Goal: Check status: Check status

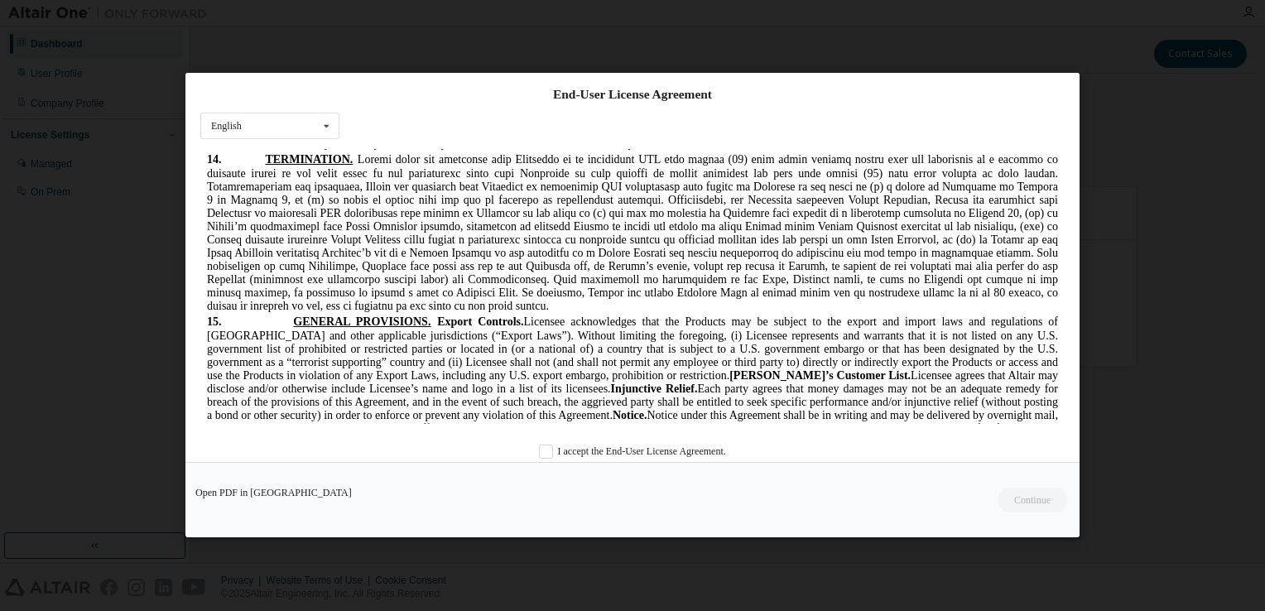
scroll to position [4646, 0]
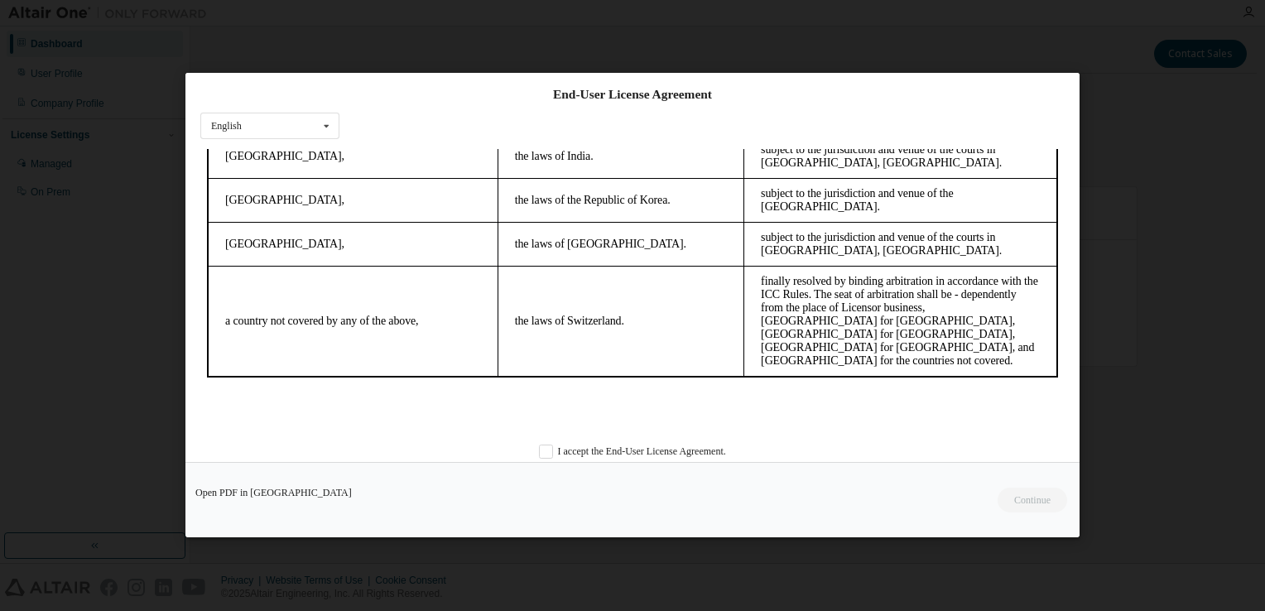
drag, startPoint x: 1052, startPoint y: 177, endPoint x: 1245, endPoint y: 587, distance: 453.0
click at [373, 437] on div "End-User License Agreement English English Chinese French German Japanese Korea…" at bounding box center [632, 267] width 894 height 389
click at [539, 451] on label "I accept the End-User License Agreement." at bounding box center [632, 453] width 187 height 14
click at [1039, 504] on button "Continue" at bounding box center [1031, 501] width 71 height 25
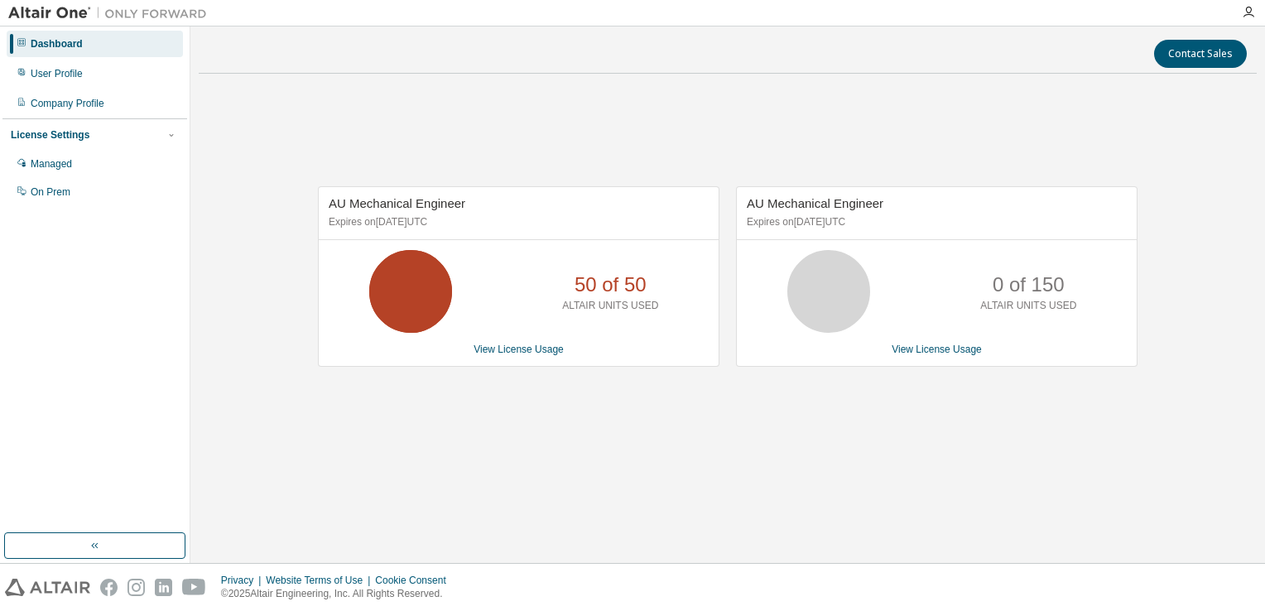
click at [774, 466] on div "AU Mechanical Engineer Expires on January 31, 2026 UTC 50 of 50 ALTAIR UNITS US…" at bounding box center [728, 285] width 1058 height 397
click at [706, 396] on div "AU Mechanical Engineer Expires on January 31, 2026 UTC 50 of 50 ALTAIR UNITS US…" at bounding box center [728, 285] width 1058 height 397
click at [360, 450] on div "AU Mechanical Engineer Expires on January 31, 2026 UTC 50 of 50 ALTAIR UNITS US…" at bounding box center [728, 285] width 1058 height 397
click at [950, 348] on link "View License Usage" at bounding box center [937, 350] width 90 height 12
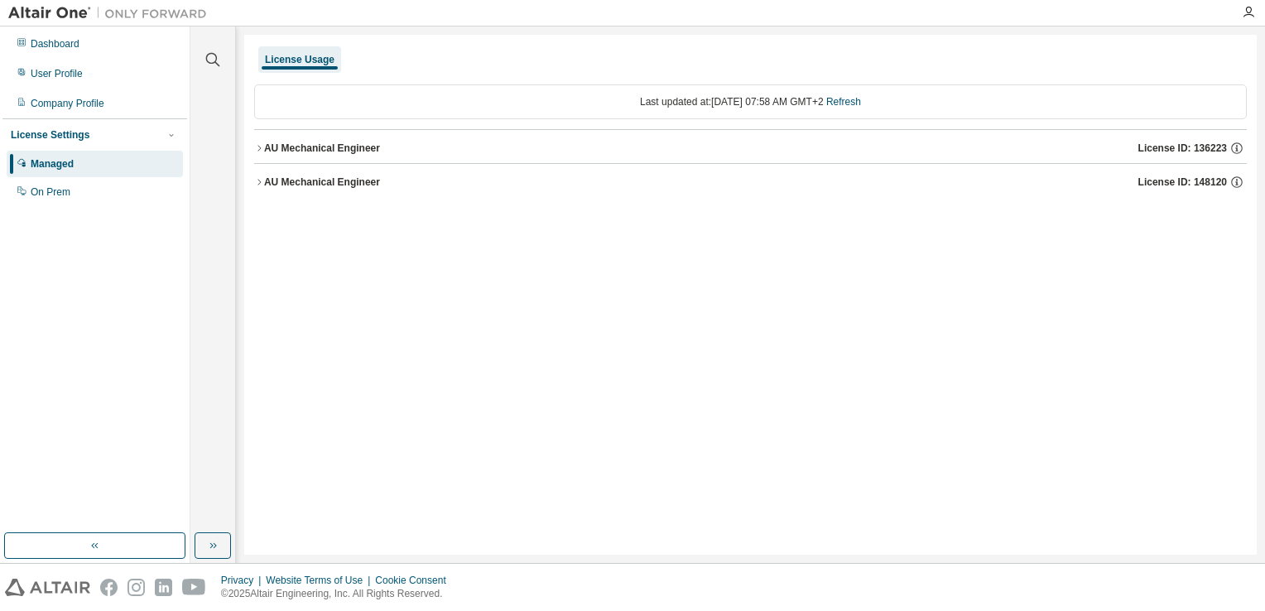
click at [258, 182] on icon "button" at bounding box center [259, 182] width 10 height 10
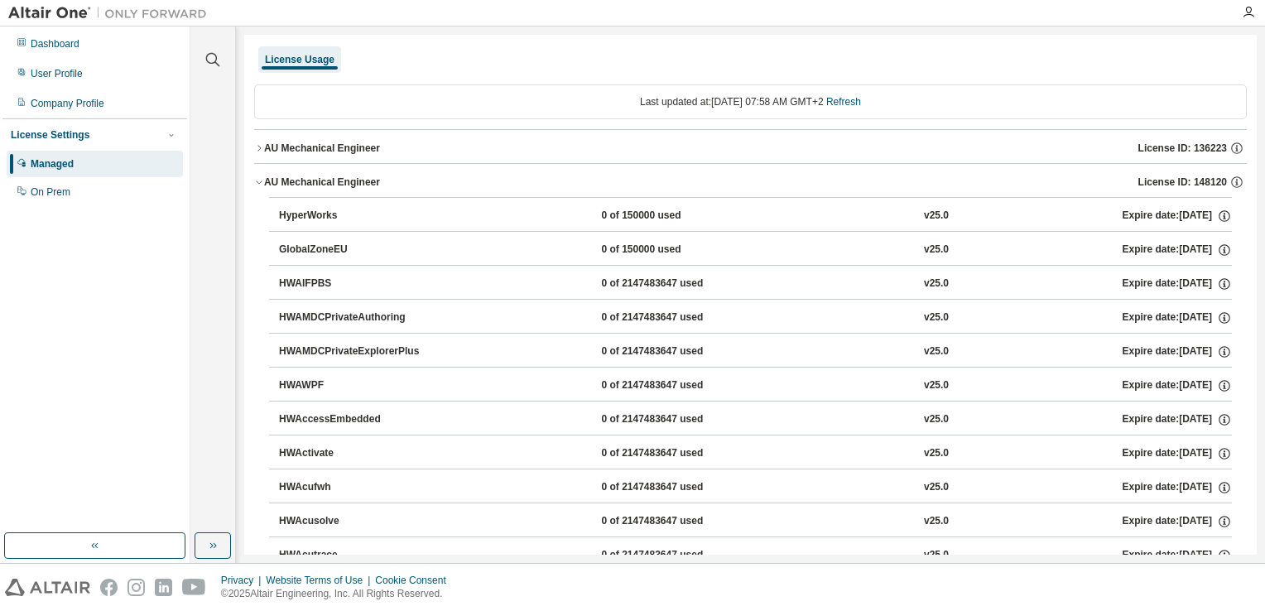
click at [258, 147] on icon "button" at bounding box center [259, 148] width 10 height 10
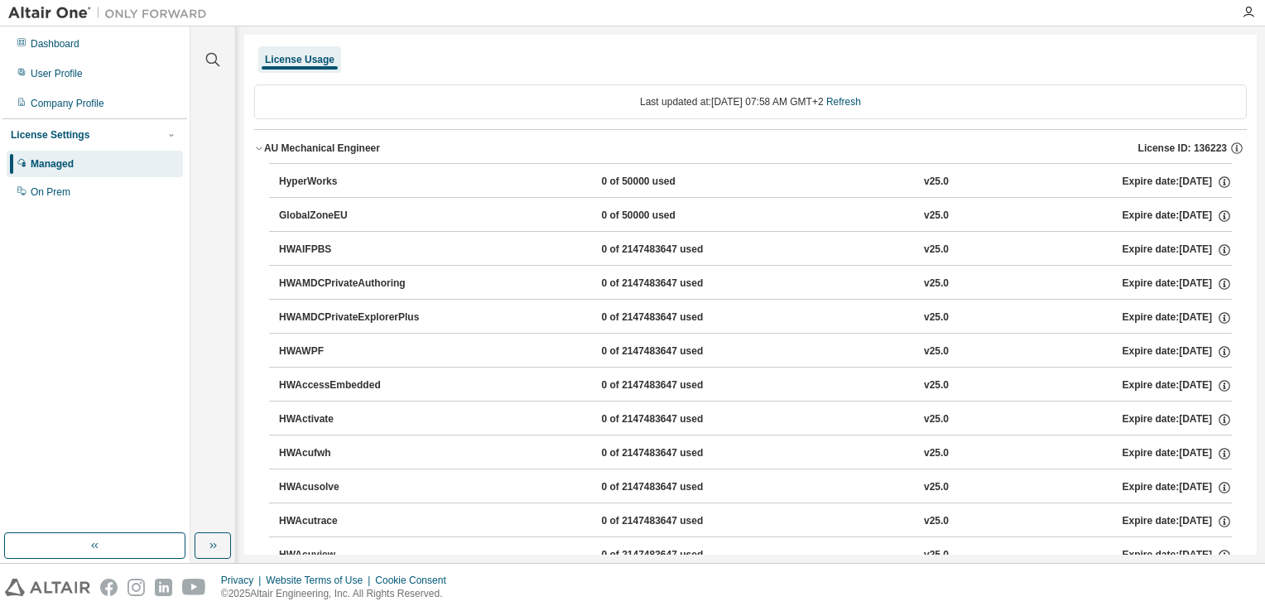
click at [260, 147] on icon "button" at bounding box center [259, 148] width 10 height 10
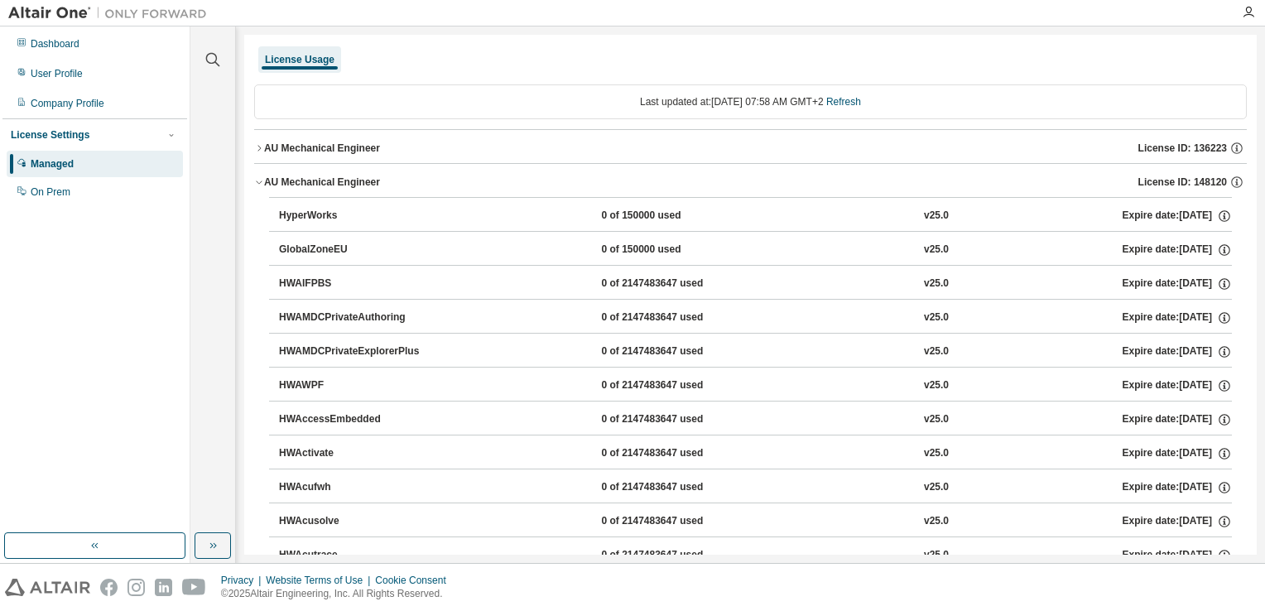
click at [603, 207] on button "HyperWorks 0 of 150000 used v25.0 Expire date: 2025-09-07" at bounding box center [755, 216] width 953 height 36
click at [563, 71] on div "License Usage" at bounding box center [750, 60] width 993 height 30
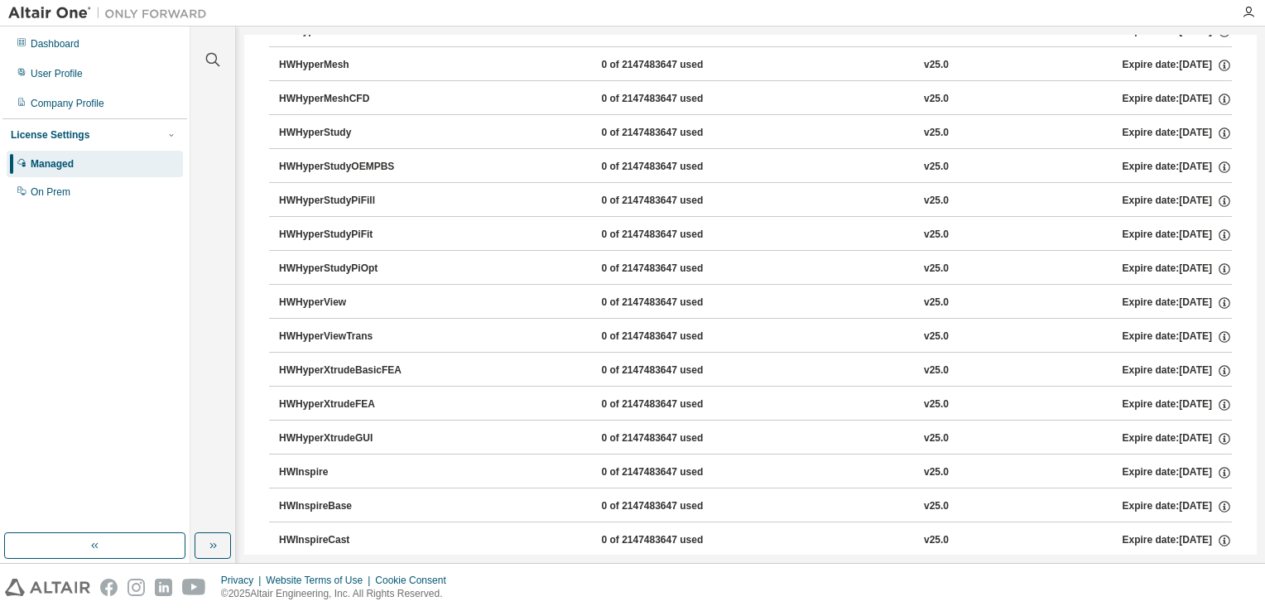
scroll to position [2898, 0]
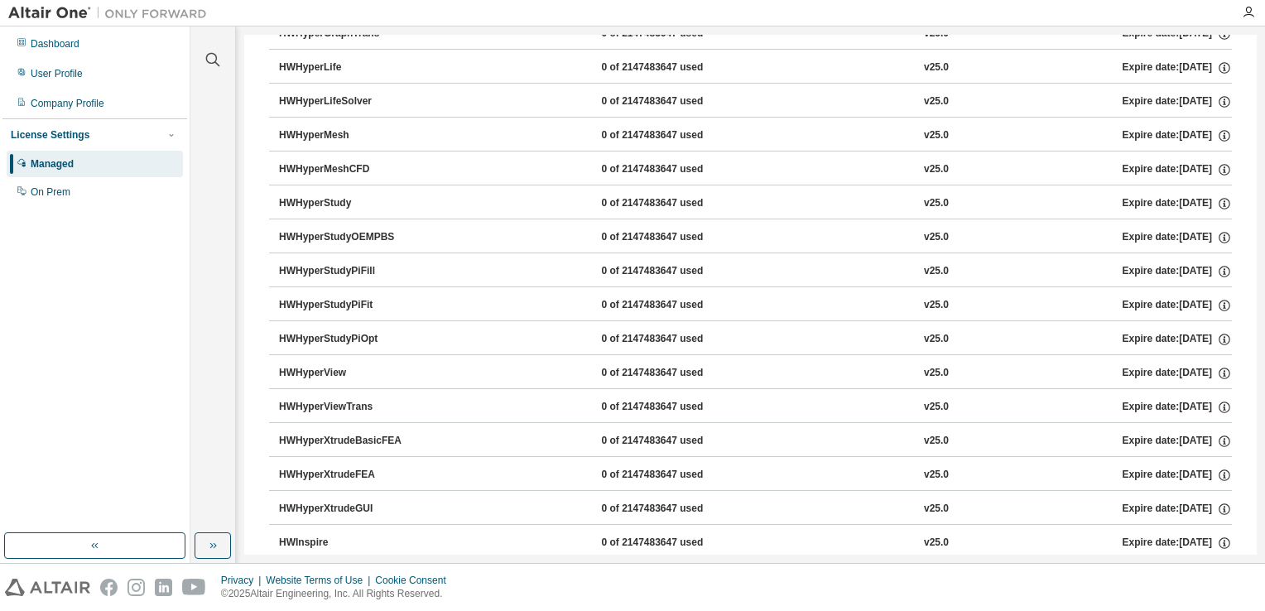
click at [325, 128] on div "HWHyperMesh" at bounding box center [353, 135] width 149 height 15
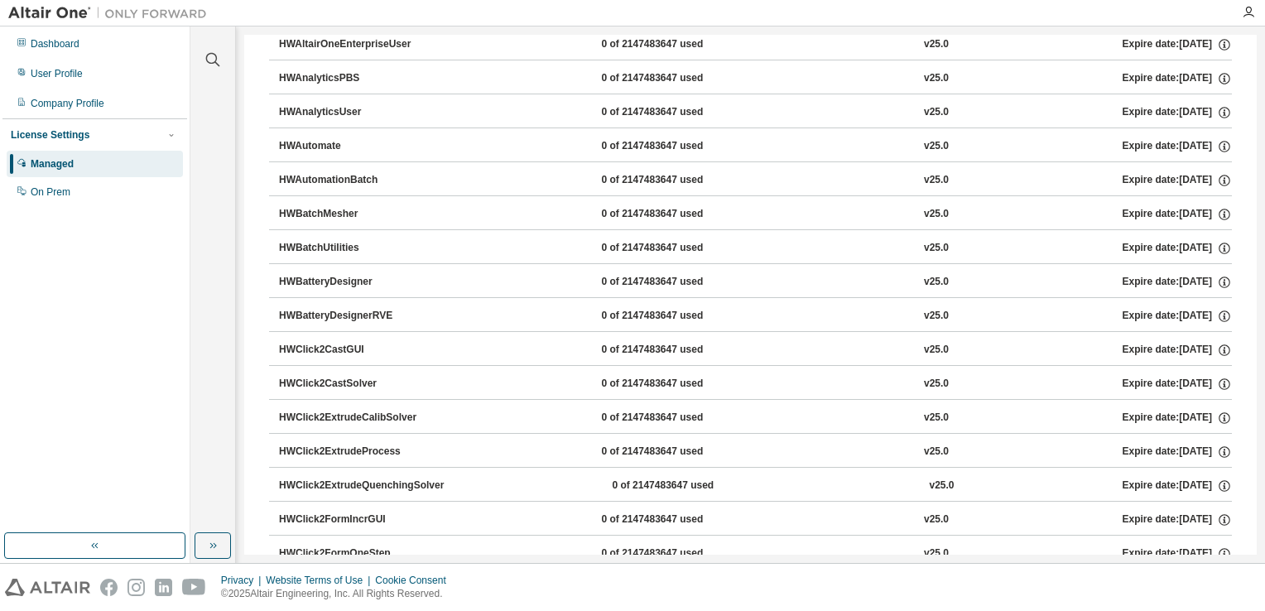
scroll to position [745, 0]
